Goal: Information Seeking & Learning: Understand process/instructions

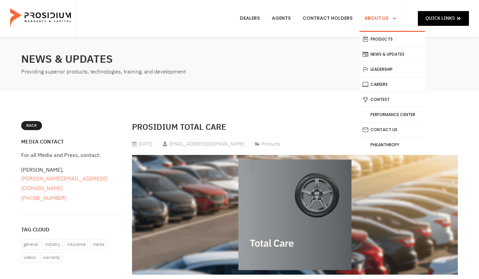
click at [385, 16] on link "About Us" at bounding box center [380, 18] width 42 height 25
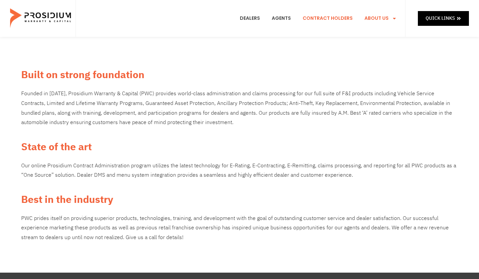
click at [339, 20] on link "Contract Holders" at bounding box center [327, 18] width 60 height 25
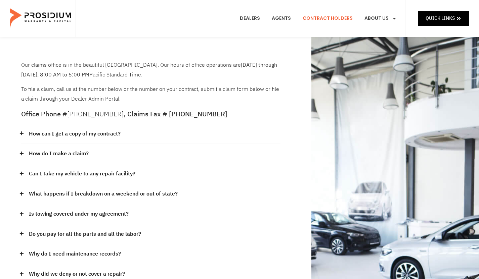
click at [62, 154] on link "How do I make a claim?" at bounding box center [59, 154] width 60 height 10
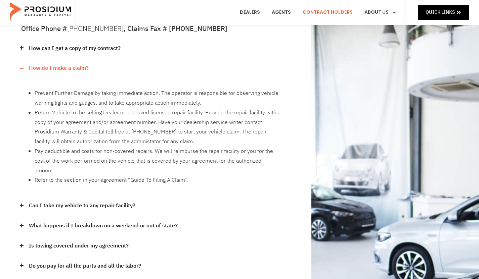
scroll to position [101, 0]
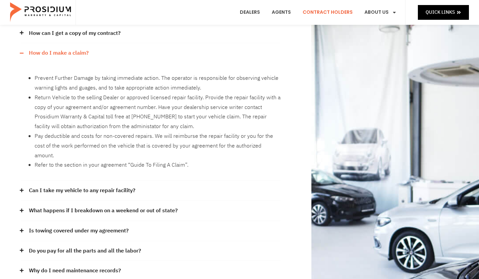
drag, startPoint x: 118, startPoint y: 184, endPoint x: 112, endPoint y: 192, distance: 9.3
click at [118, 186] on link "Can I take my vehicle to any repair facility?" at bounding box center [82, 191] width 106 height 10
